Goal: Information Seeking & Learning: Learn about a topic

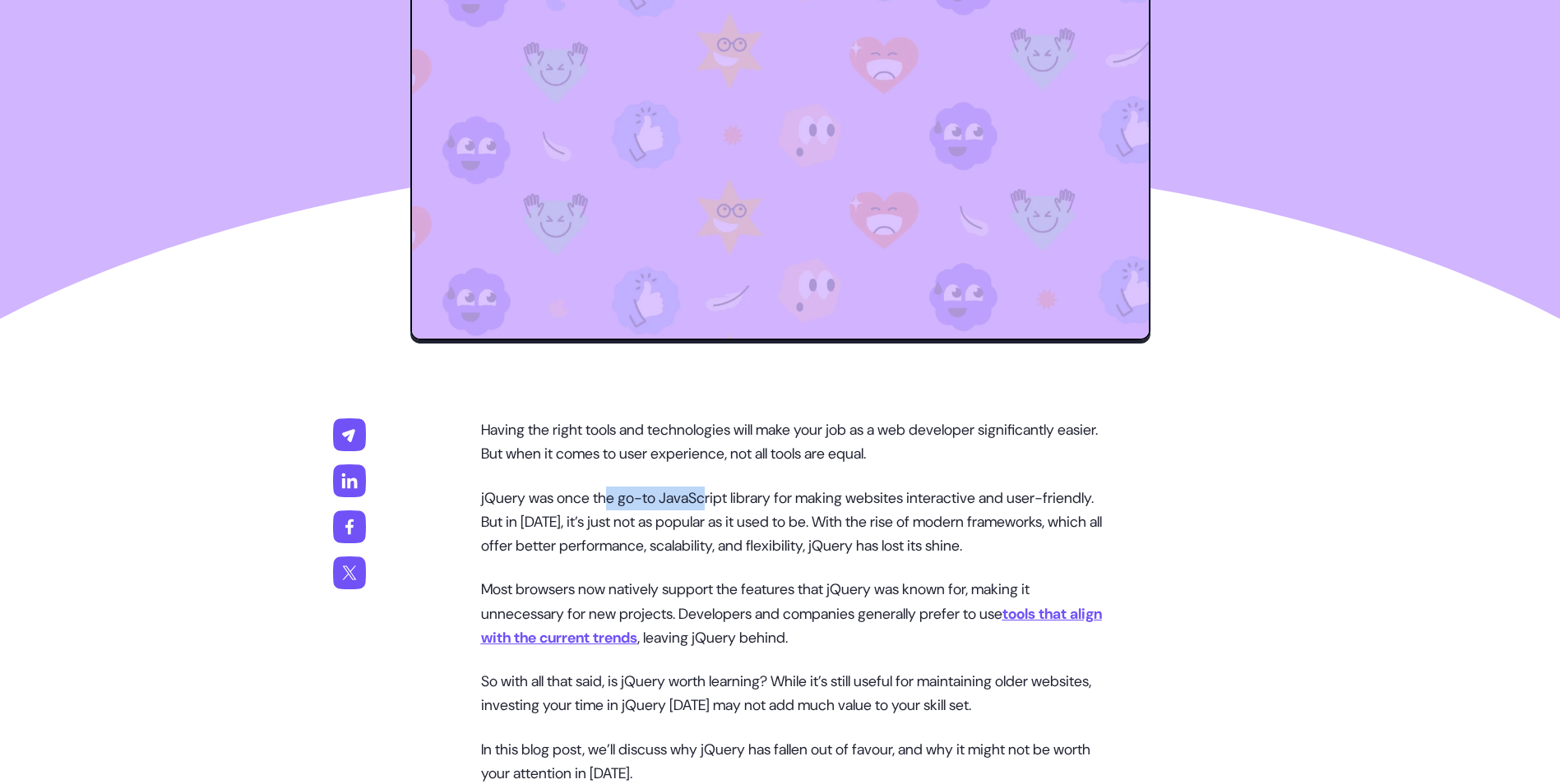
drag, startPoint x: 616, startPoint y: 497, endPoint x: 718, endPoint y: 497, distance: 102.0
click at [718, 497] on p "jQuery was once the go-to JavaScript library for making websites interactive an…" at bounding box center [797, 523] width 632 height 72
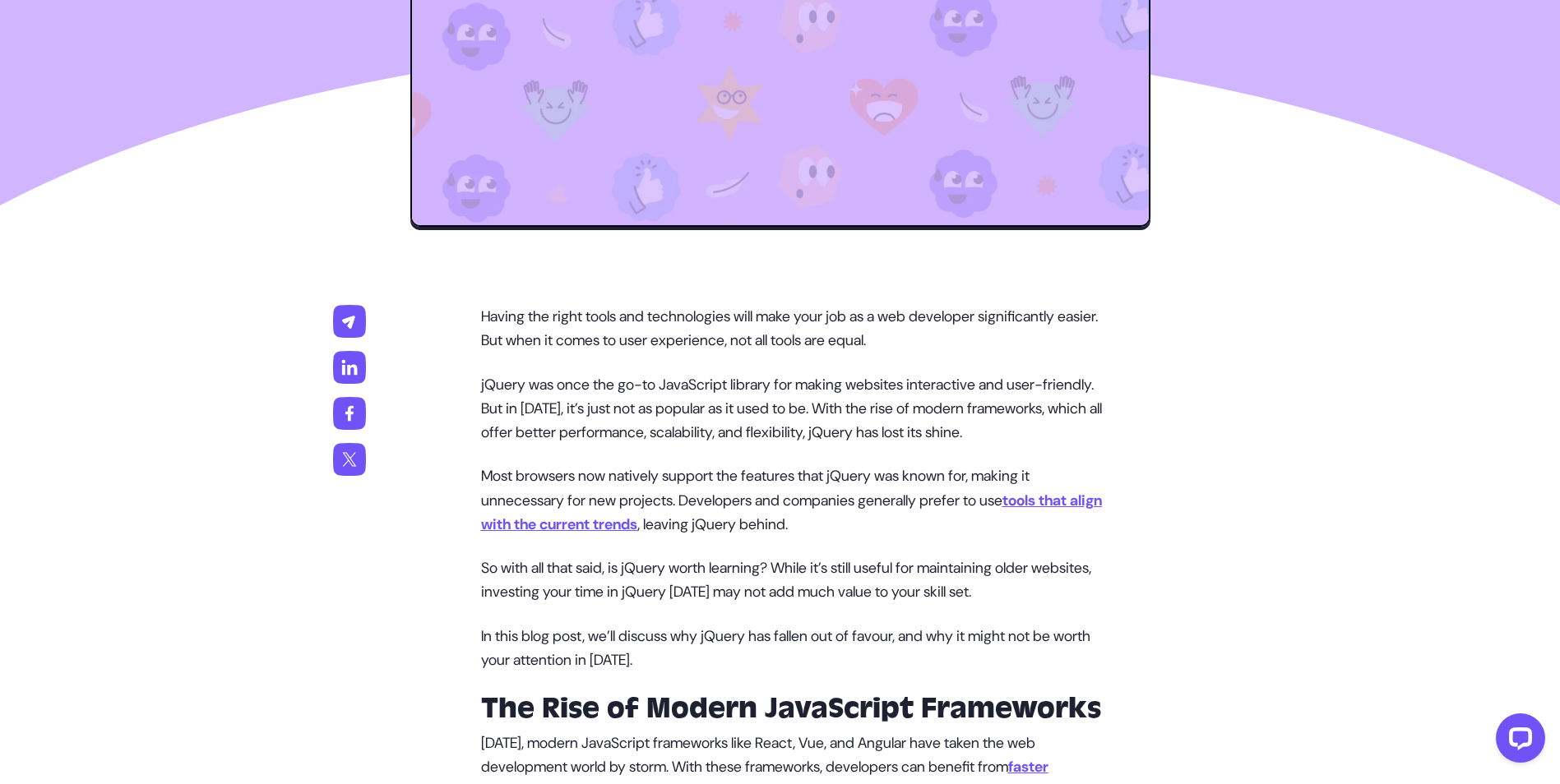
scroll to position [740, 0]
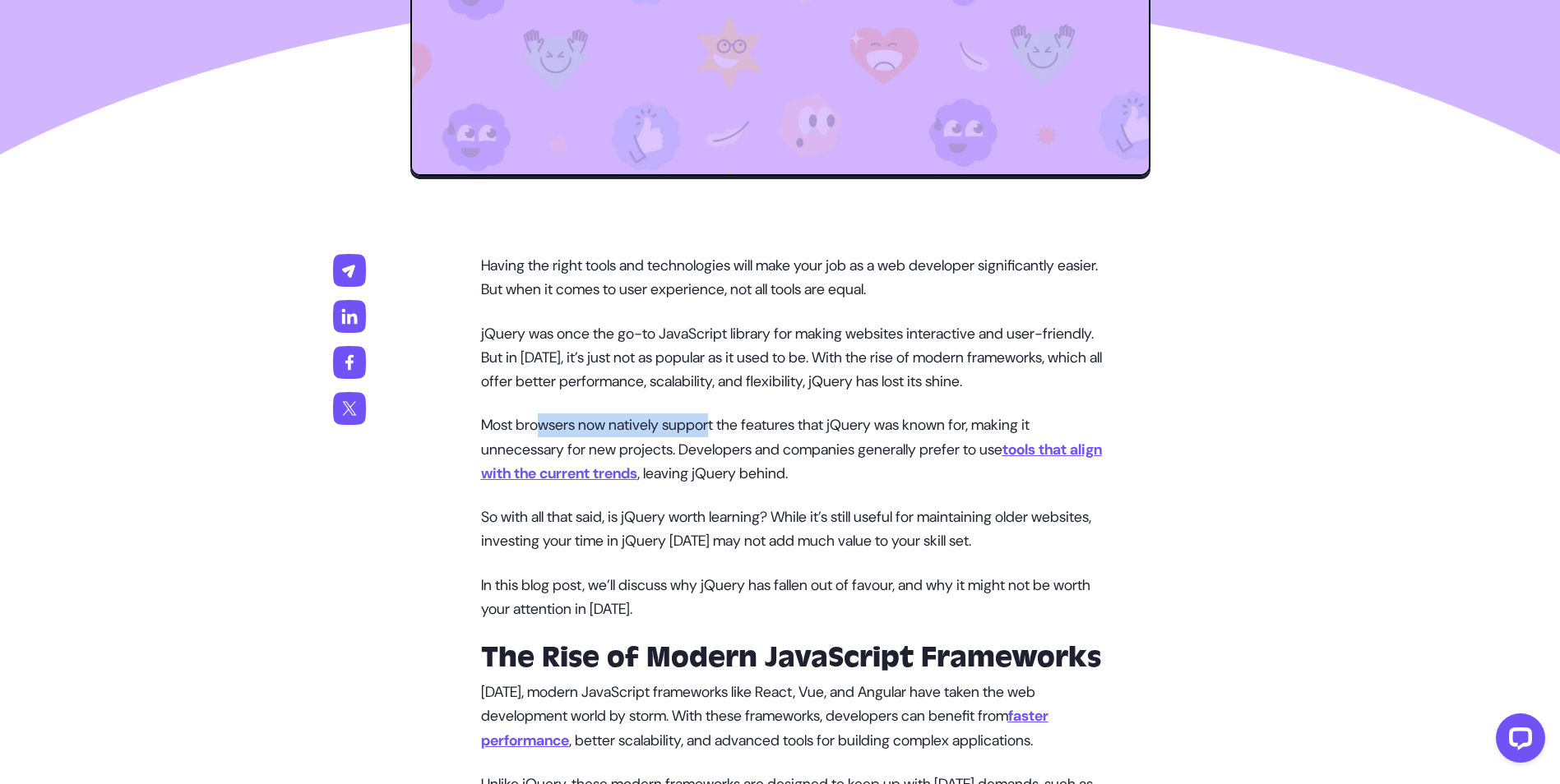
drag, startPoint x: 544, startPoint y: 450, endPoint x: 723, endPoint y: 443, distance: 179.1
click at [723, 443] on p "Most browsers now natively support the features that jQuery was known for, maki…" at bounding box center [797, 449] width 632 height 72
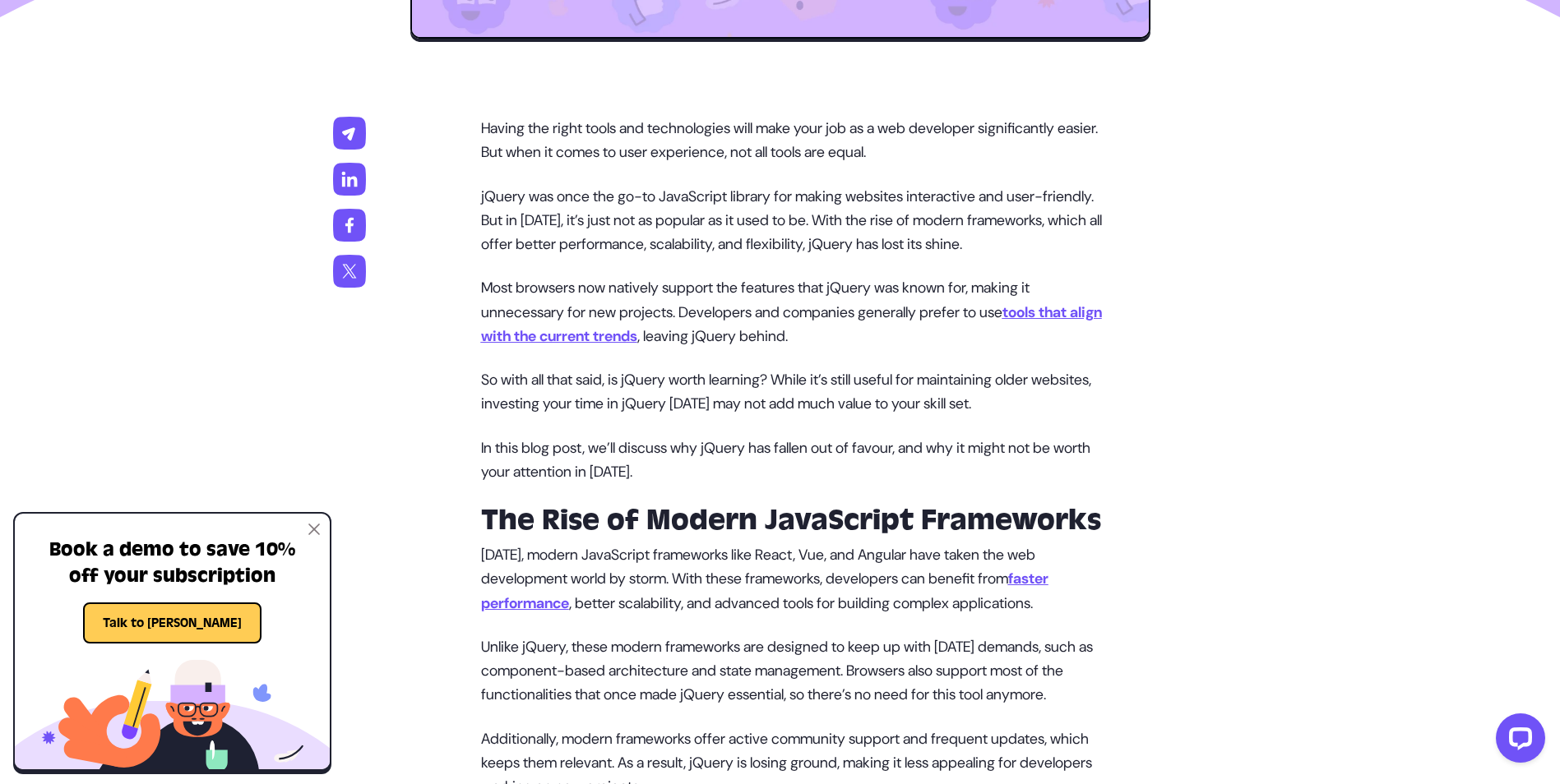
scroll to position [904, 0]
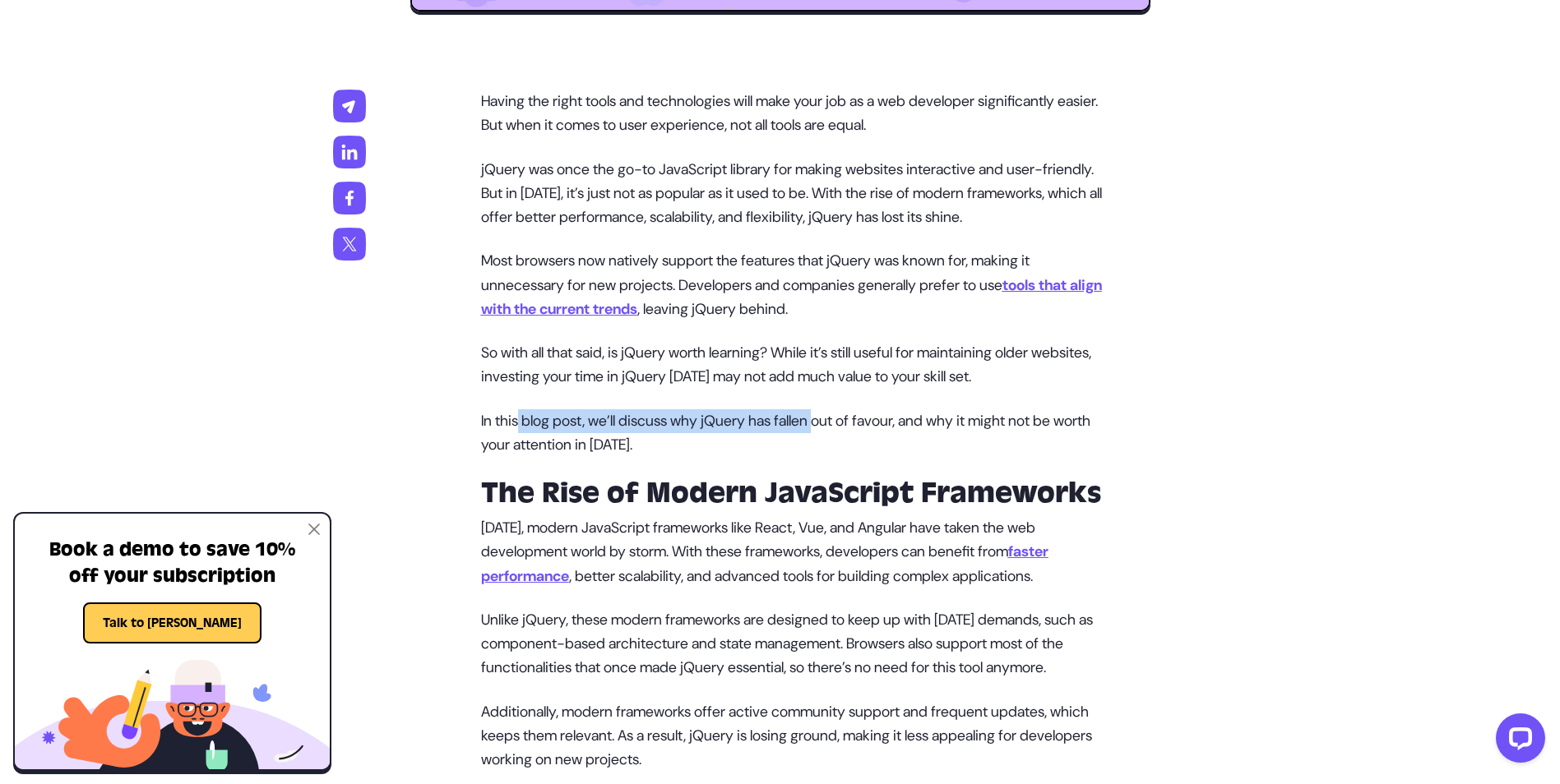
drag, startPoint x: 523, startPoint y: 444, endPoint x: 836, endPoint y: 440, distance: 313.0
click at [836, 440] on p "In this blog post, we’ll discuss why jQuery has fallen out of favour, and why i…" at bounding box center [797, 434] width 632 height 49
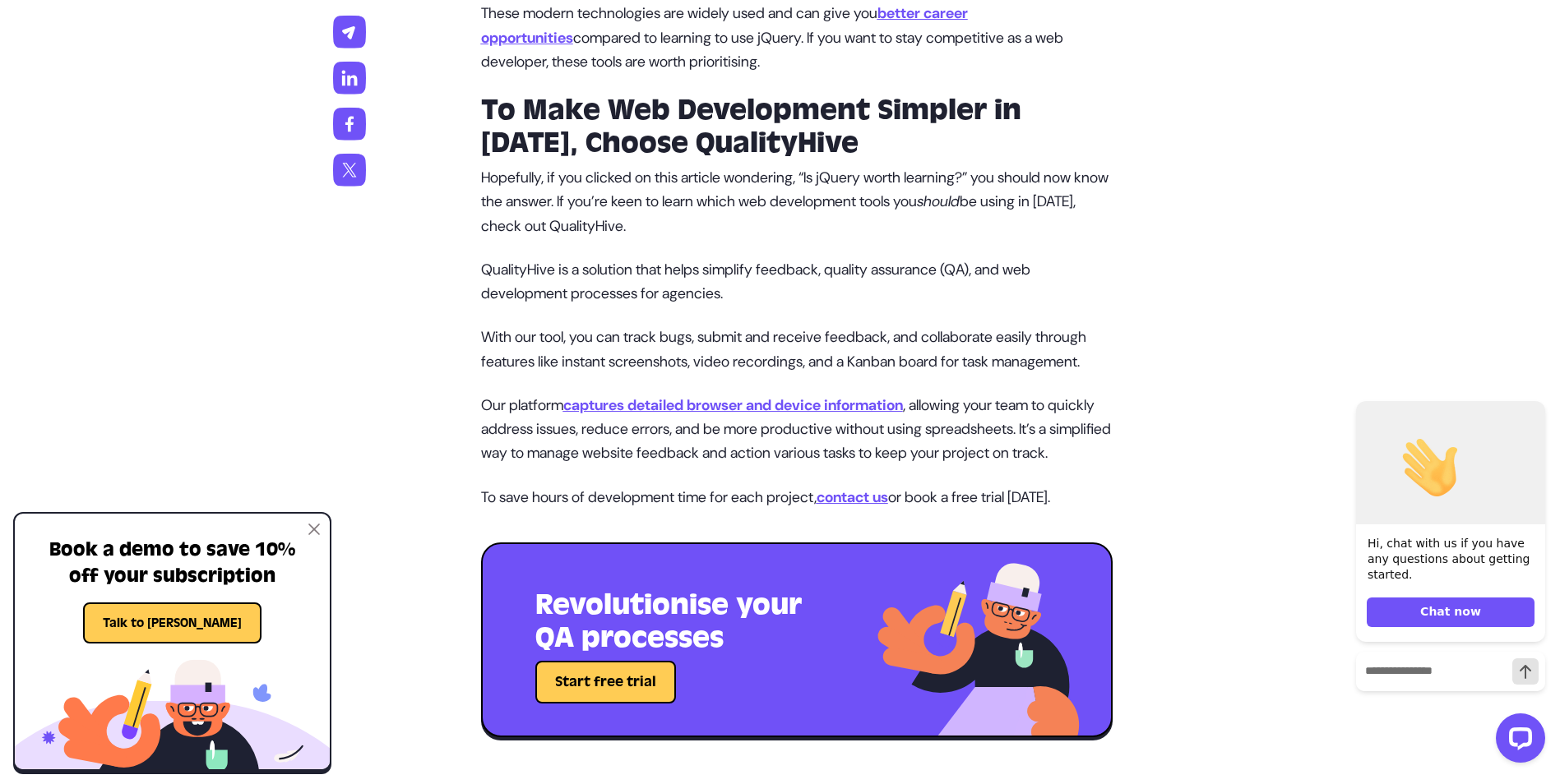
scroll to position [3781, 0]
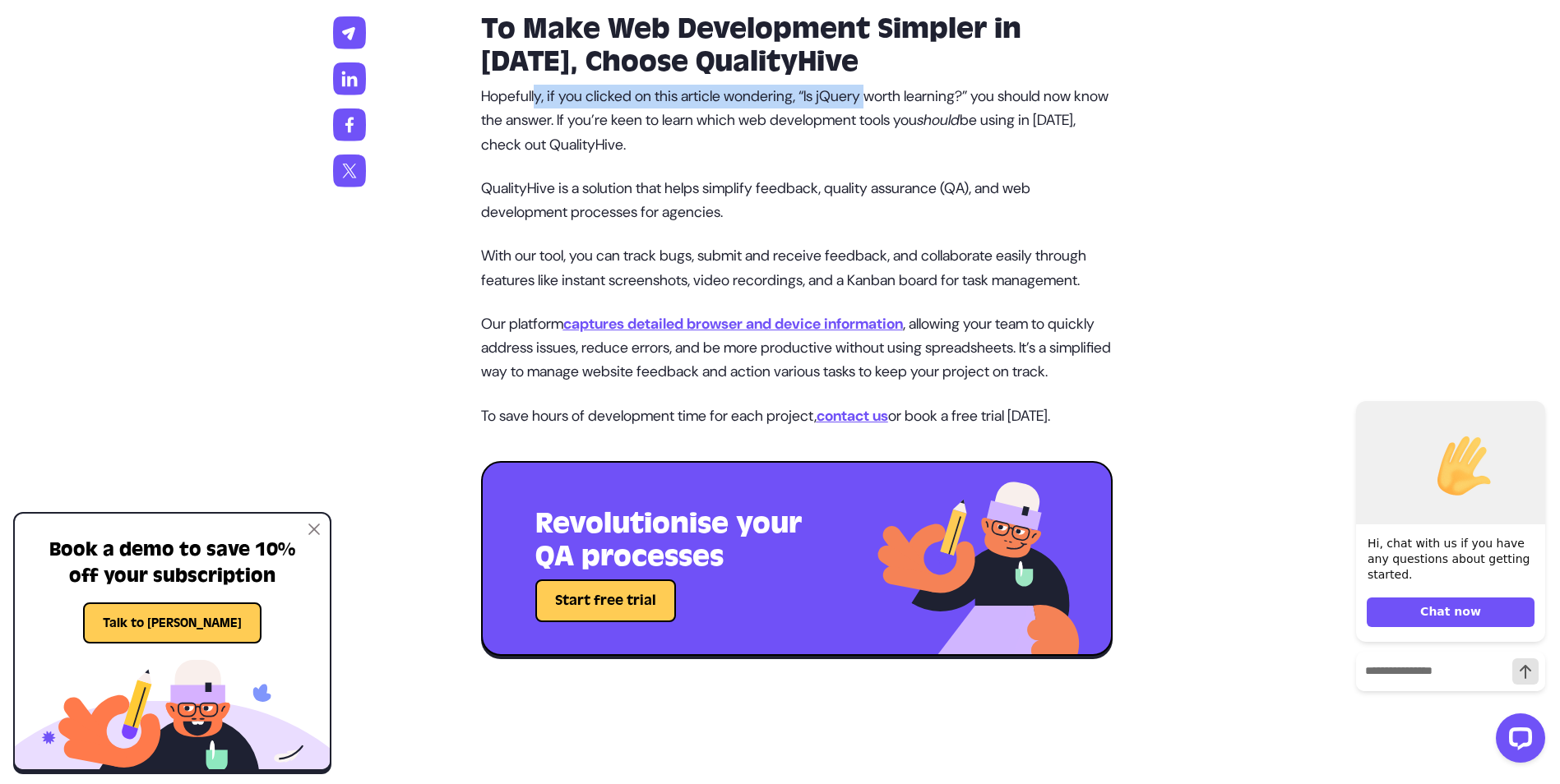
drag, startPoint x: 538, startPoint y: 220, endPoint x: 892, endPoint y: 222, distance: 354.0
click at [892, 157] on p "Hopefully, if you clicked on this article wondering, “Is jQuery worth learning?…" at bounding box center [797, 120] width 632 height 72
click at [496, 157] on p "Hopefully, if you clicked on this article wondering, “Is jQuery worth learning?…" at bounding box center [797, 120] width 632 height 72
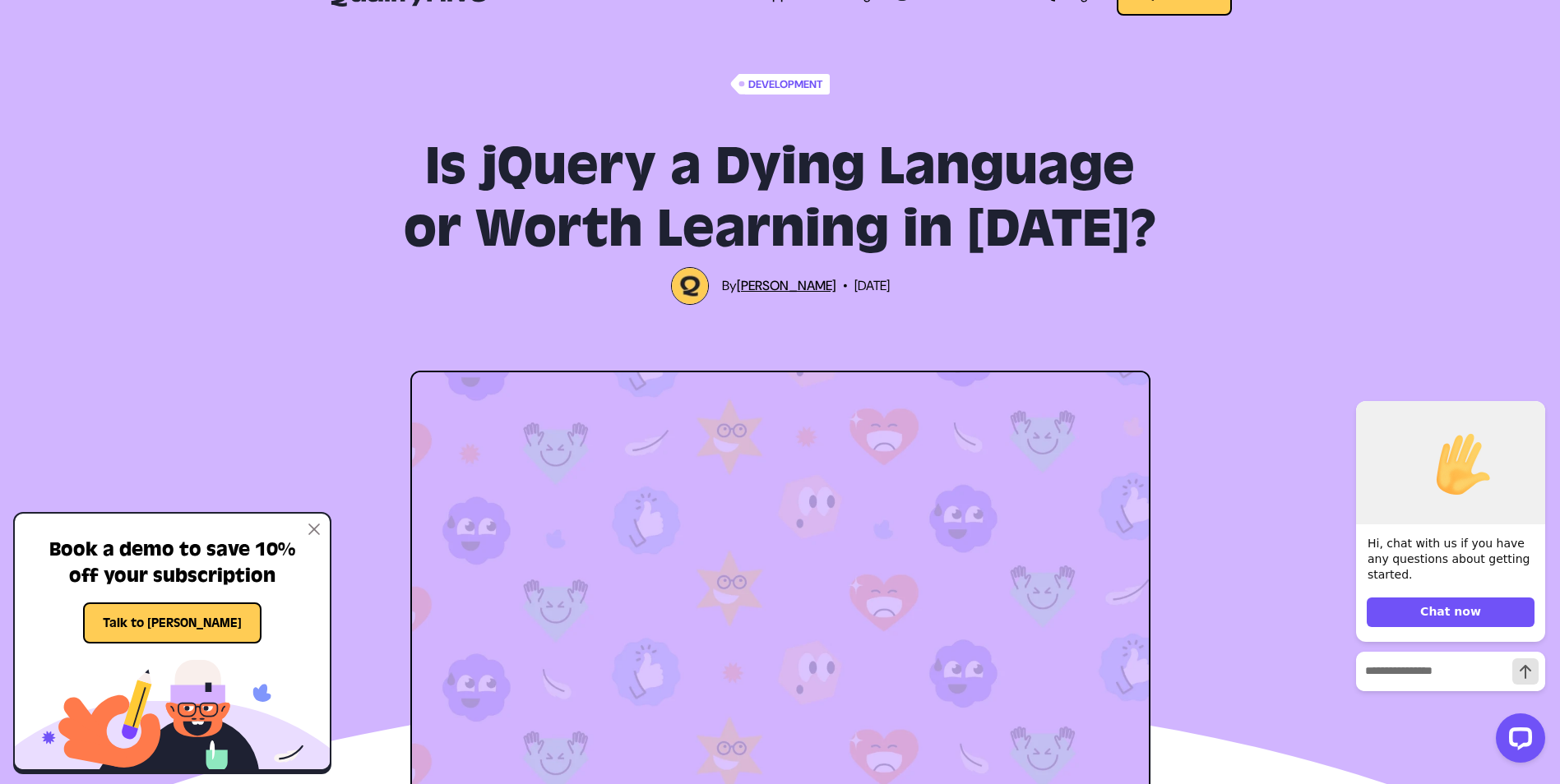
scroll to position [0, 0]
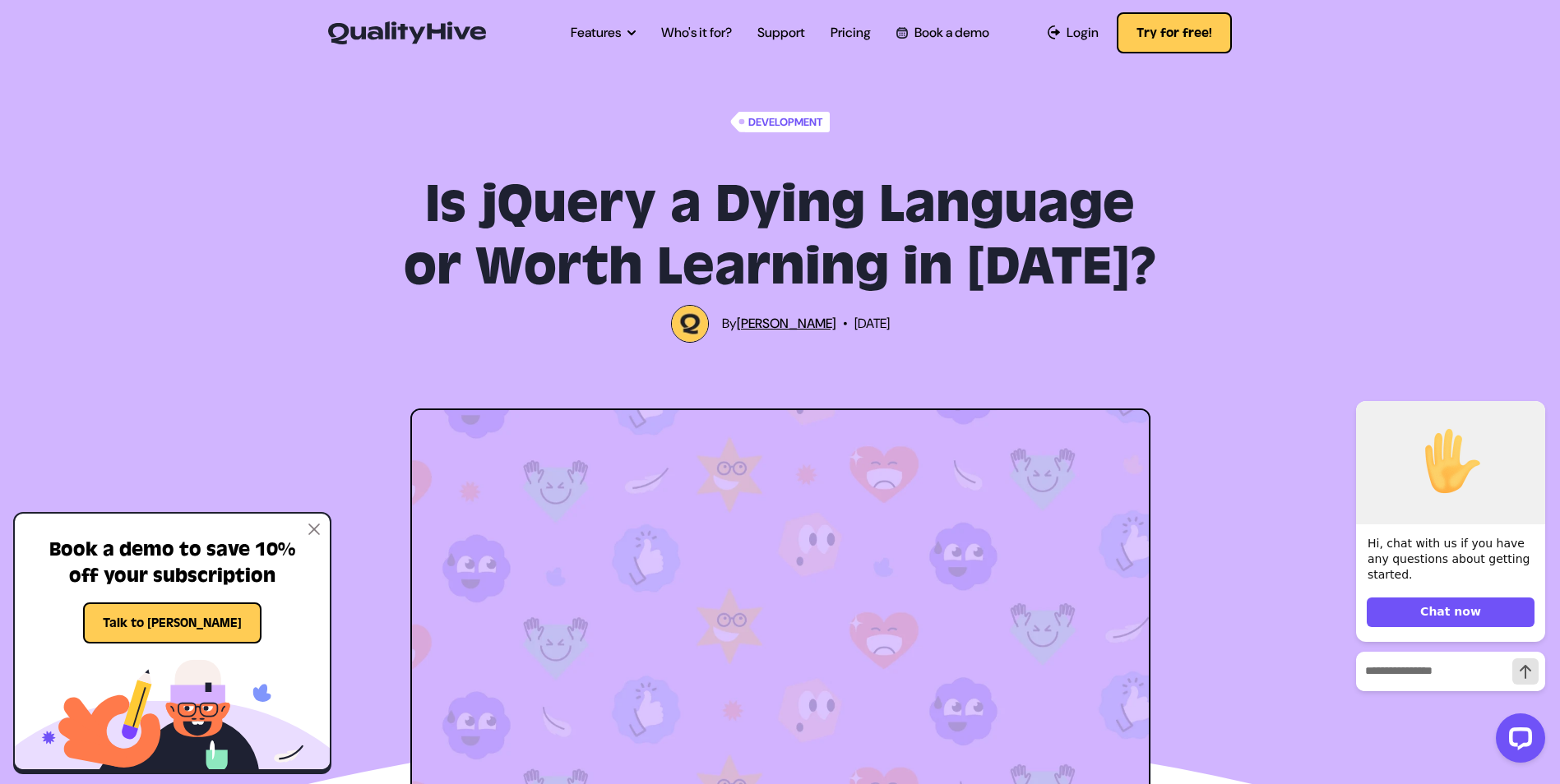
click at [752, 324] on link "[PERSON_NAME]" at bounding box center [787, 323] width 99 height 17
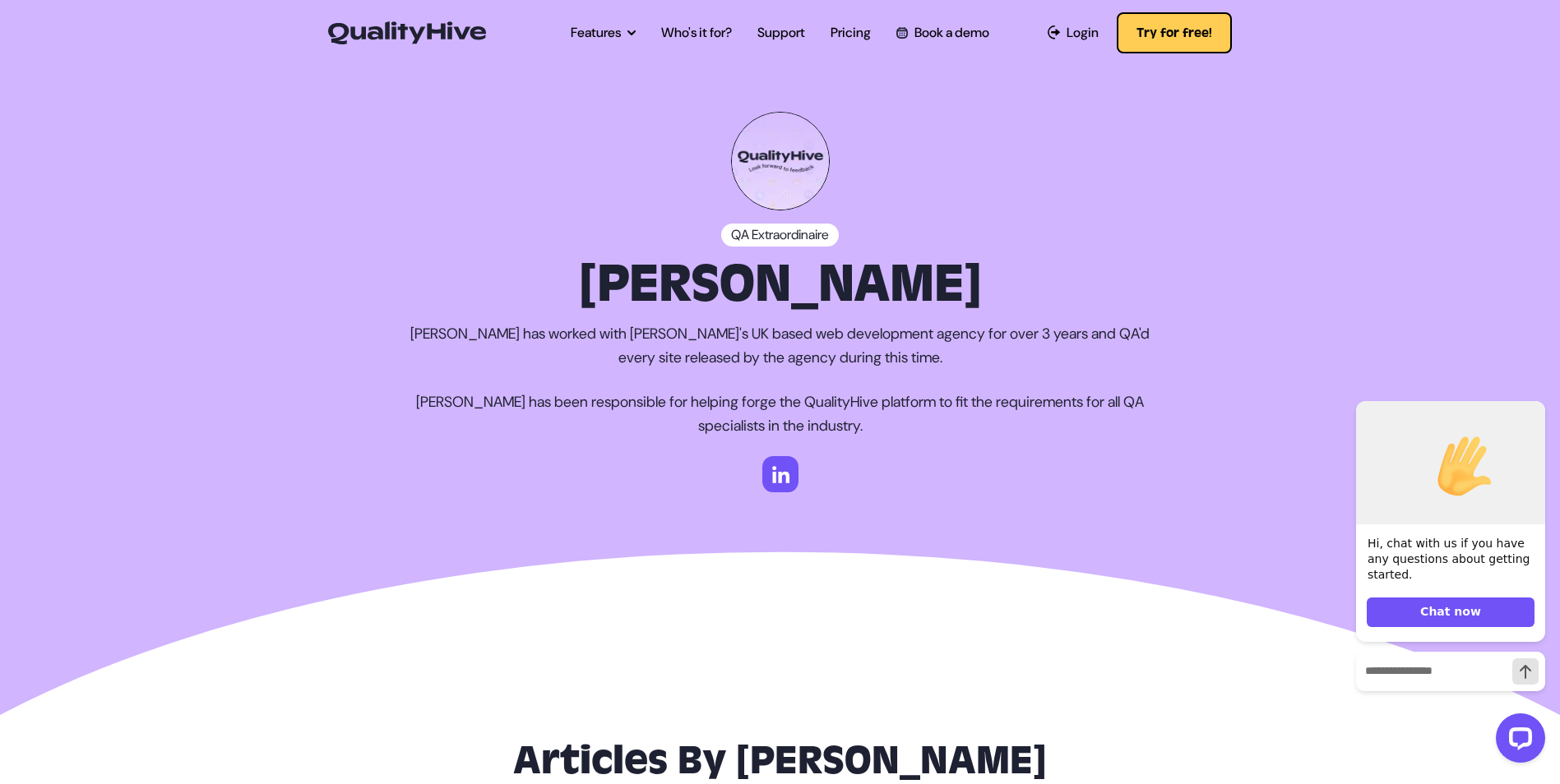
click at [770, 465] on img at bounding box center [781, 475] width 37 height 37
click at [775, 483] on img at bounding box center [781, 475] width 37 height 37
